Goal: Find contact information: Find contact information

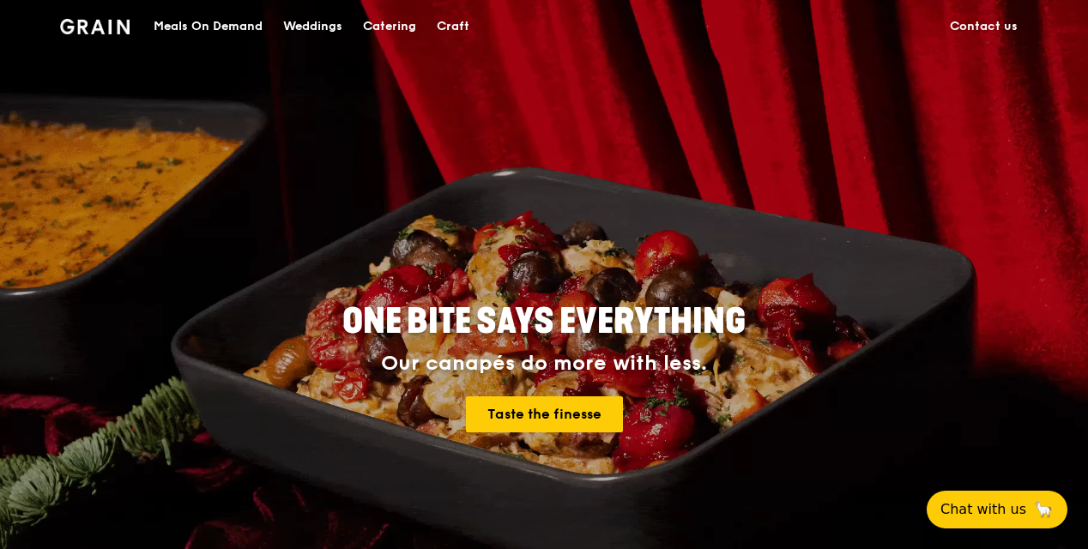
click at [1006, 26] on link "Contact us" at bounding box center [984, 26] width 88 height 51
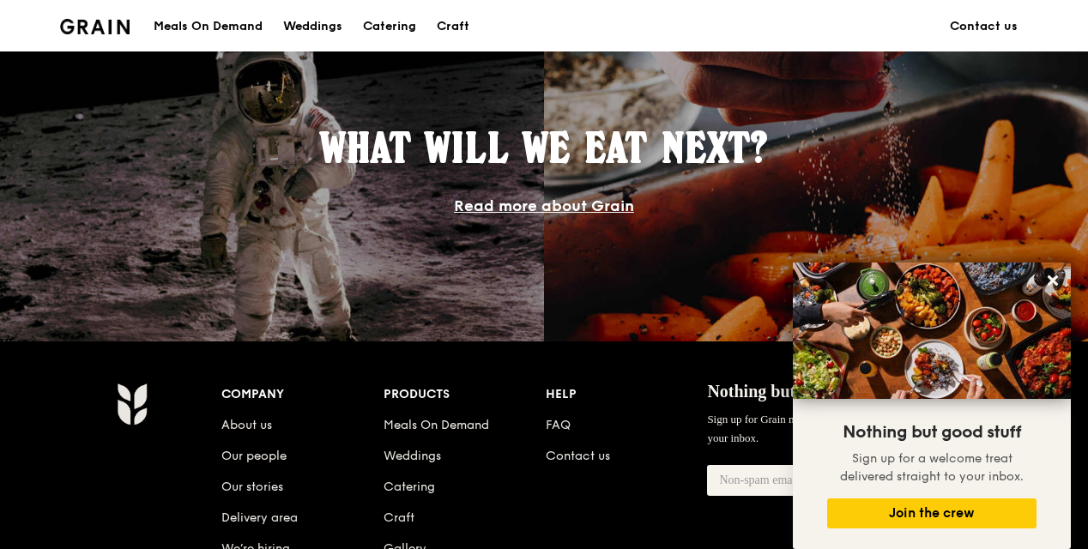
scroll to position [1788, 0]
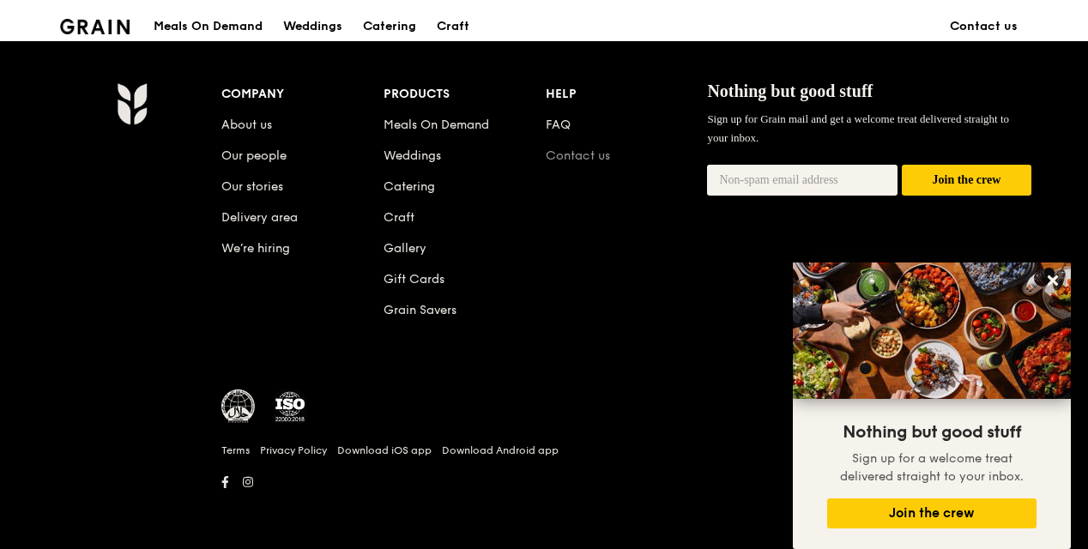
click at [566, 160] on link "Contact us" at bounding box center [578, 155] width 64 height 15
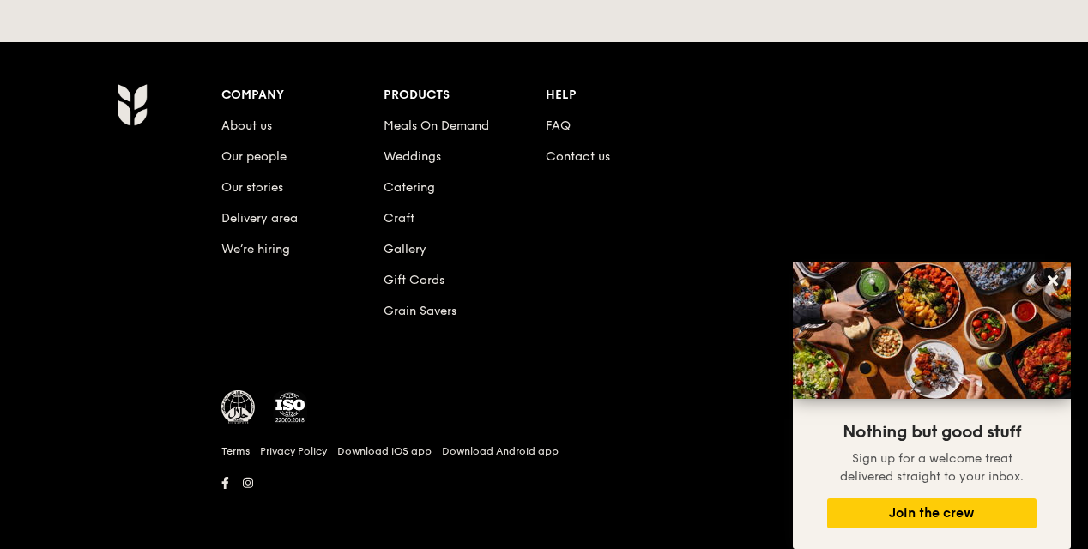
scroll to position [864, 0]
click at [595, 160] on link "Contact us" at bounding box center [578, 156] width 64 height 15
click at [591, 163] on li "Contact us" at bounding box center [627, 153] width 162 height 31
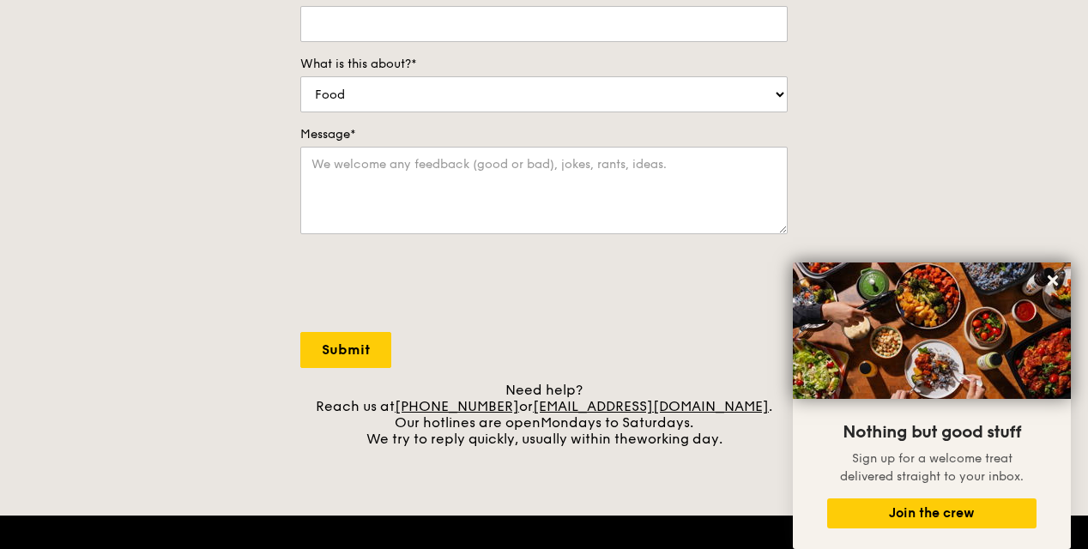
scroll to position [429, 0]
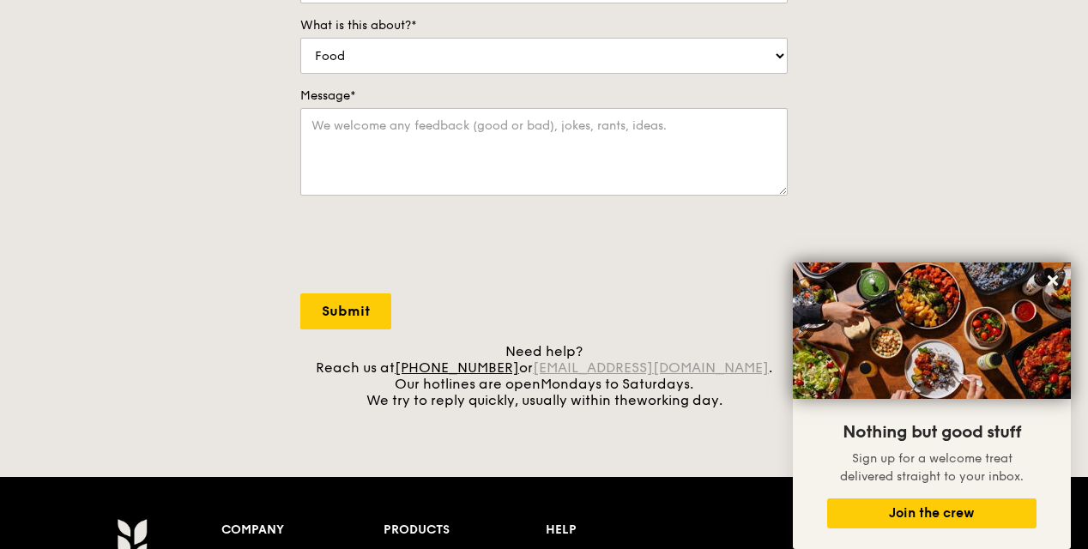
drag, startPoint x: 735, startPoint y: 366, endPoint x: 559, endPoint y: 368, distance: 175.9
click at [559, 367] on div "Need help? Reach us at [PHONE_NUMBER] or [EMAIL_ADDRESS][DOMAIN_NAME] . Our hot…" at bounding box center [543, 375] width 487 height 65
copy div "[EMAIL_ADDRESS][DOMAIN_NAME] ."
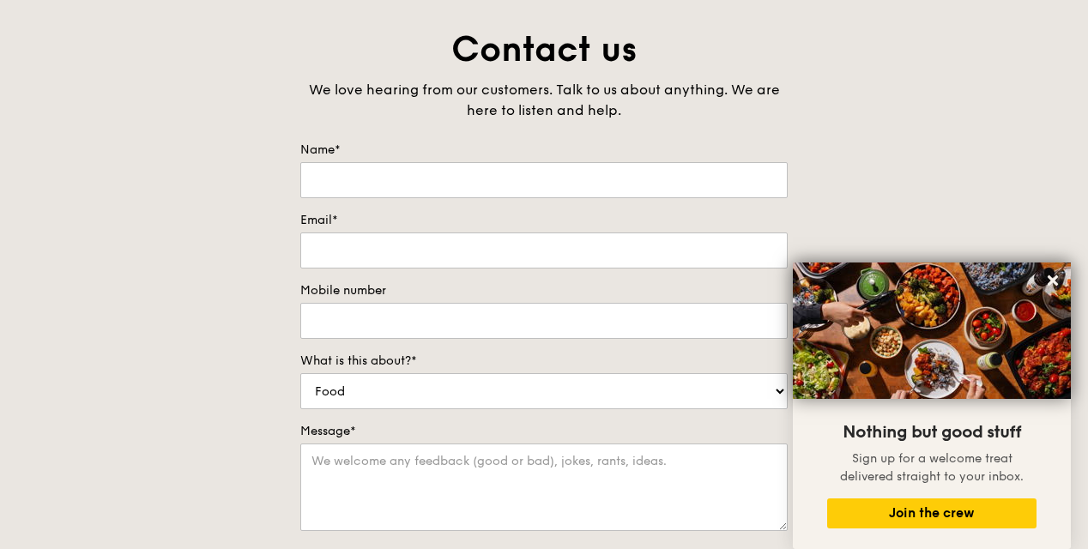
scroll to position [0, 0]
